Goal: Find specific page/section: Find specific page/section

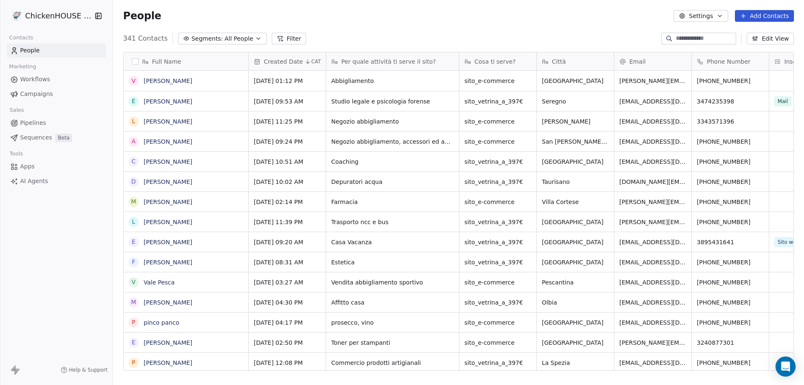
scroll to position [332, 685]
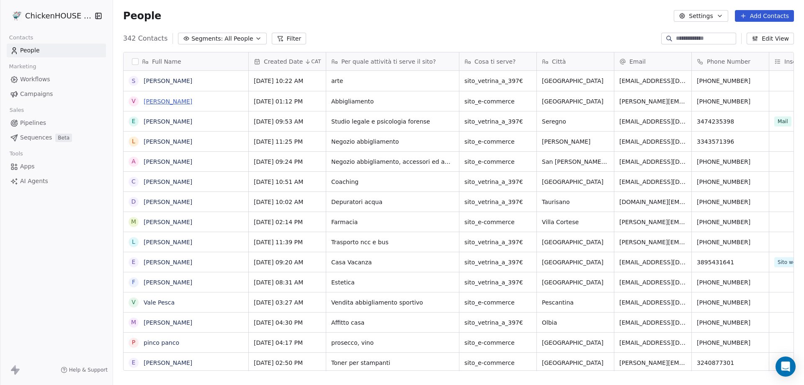
click at [162, 103] on link "[PERSON_NAME]" at bounding box center [168, 101] width 49 height 7
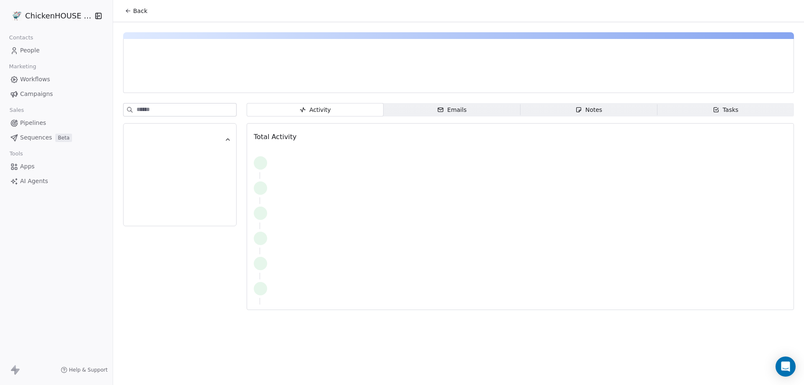
click at [589, 109] on div "Notes" at bounding box center [589, 110] width 27 height 9
click at [601, 109] on span "Notes Notes" at bounding box center [589, 109] width 137 height 13
click at [340, 109] on span "Activity Activity" at bounding box center [315, 109] width 137 height 13
click at [581, 113] on icon "button" at bounding box center [579, 109] width 7 height 7
click at [39, 51] on span "People" at bounding box center [30, 50] width 20 height 9
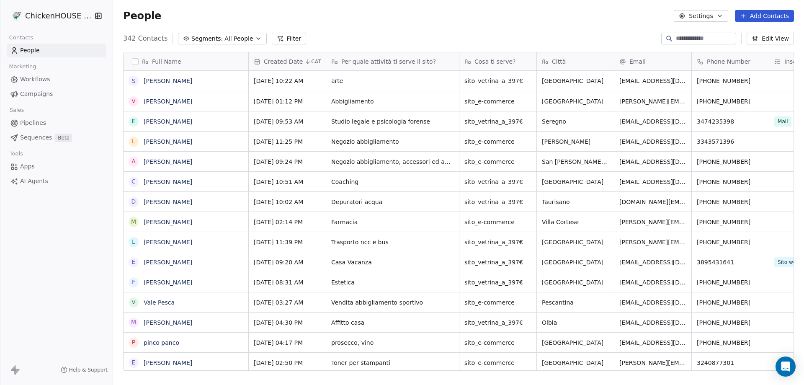
scroll to position [332, 685]
